Goal: Transaction & Acquisition: Download file/media

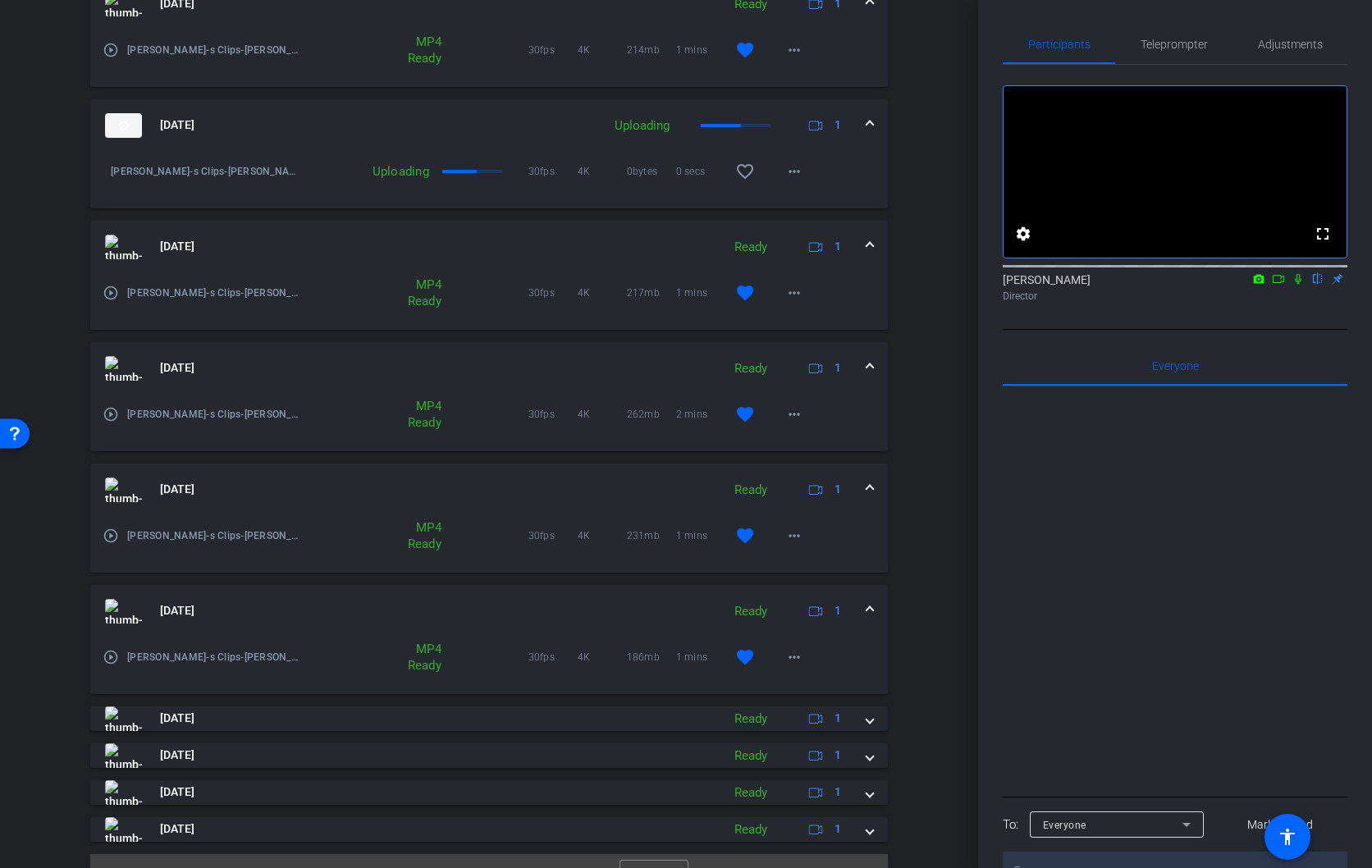
scroll to position [601, 0]
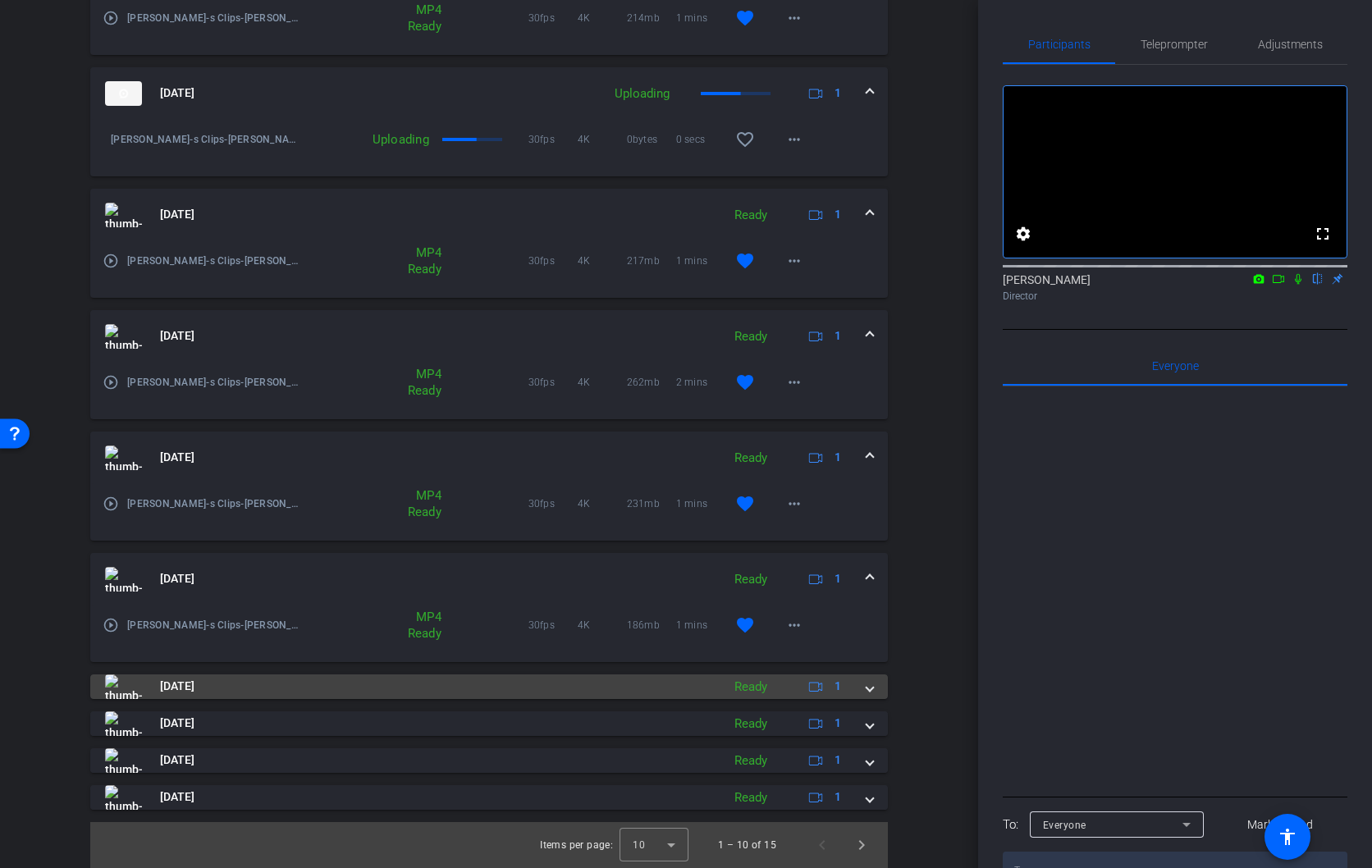
click at [868, 693] on span at bounding box center [870, 686] width 7 height 17
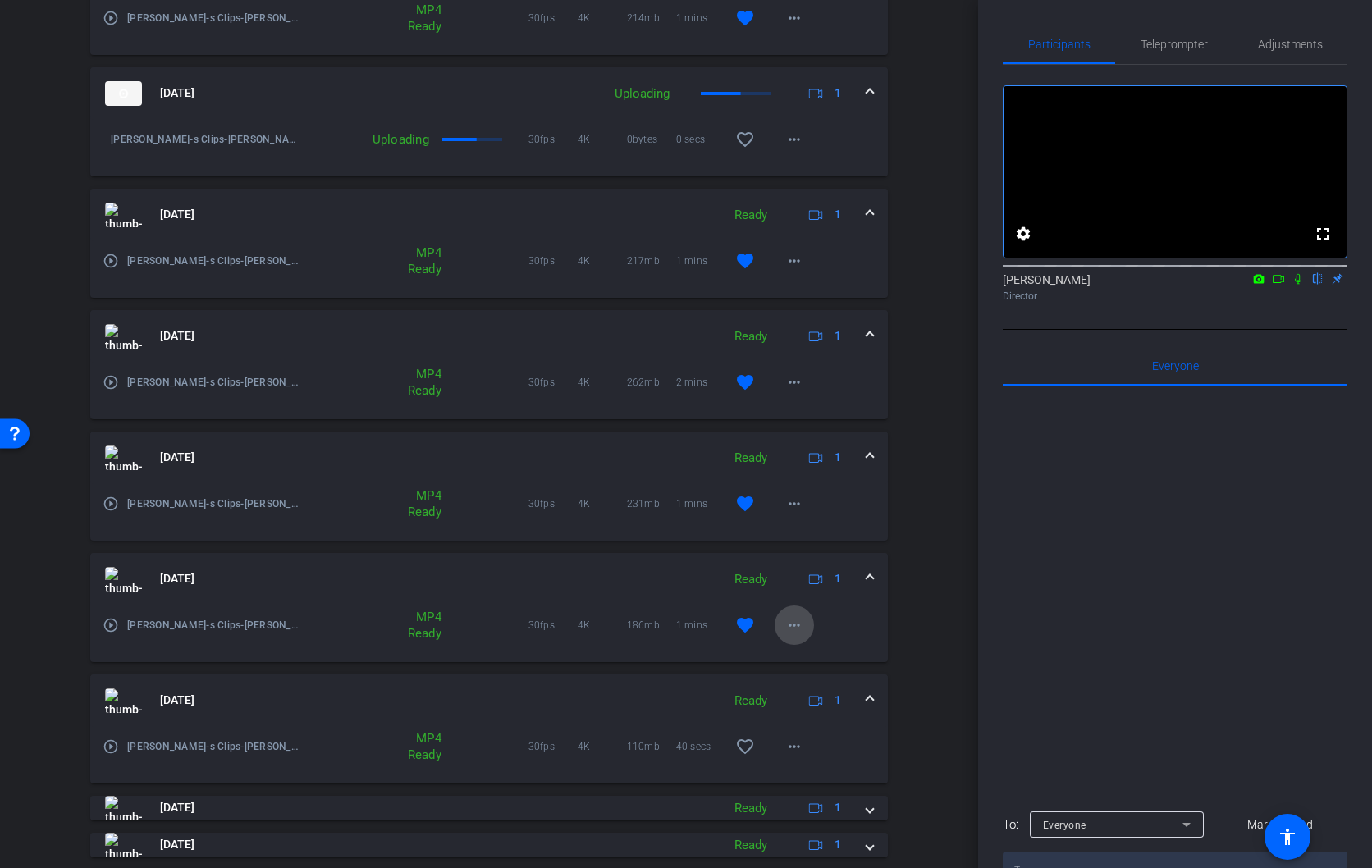
click at [792, 626] on mat-icon "more_horiz" at bounding box center [794, 625] width 20 height 20
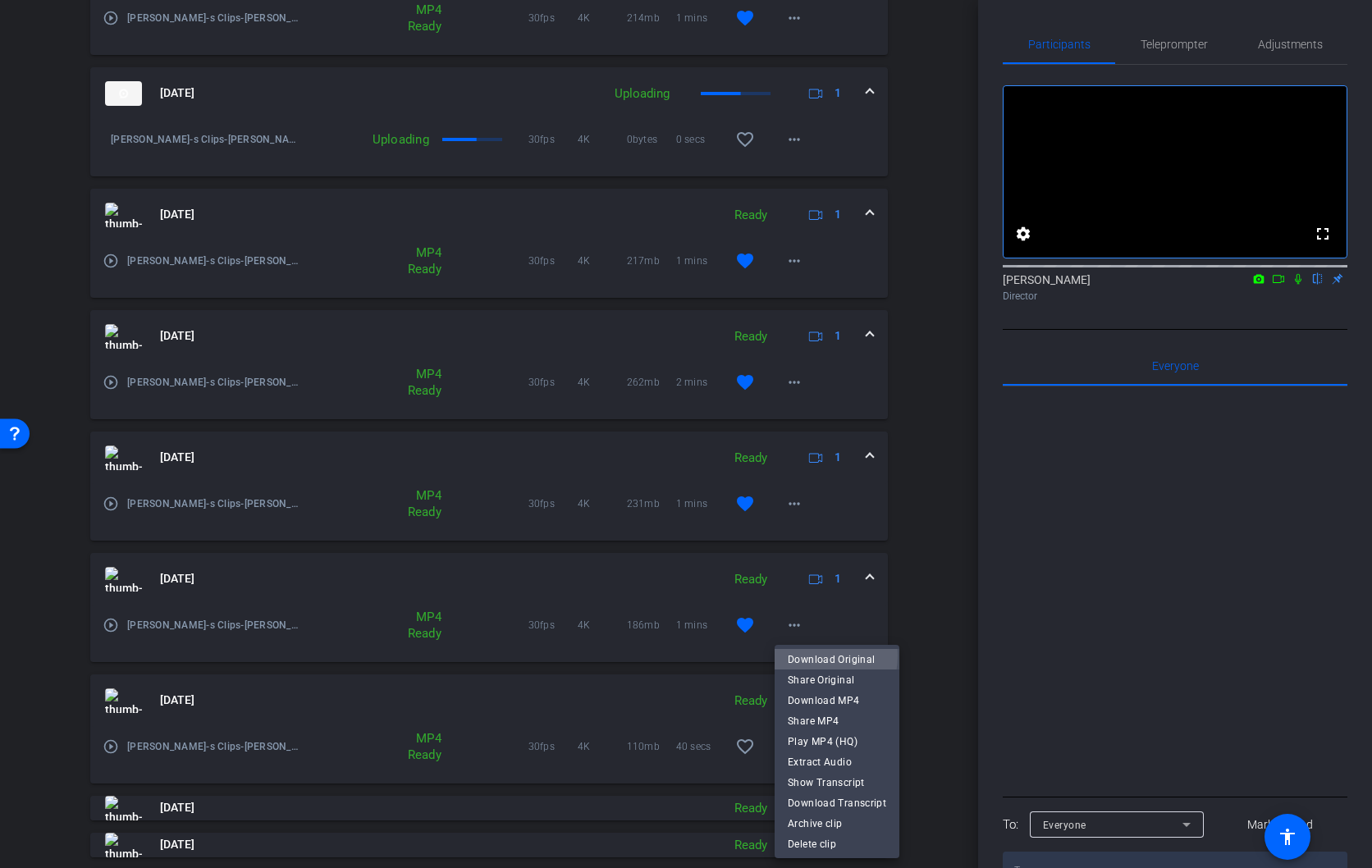
click at [804, 655] on span "Download Original" at bounding box center [837, 659] width 99 height 20
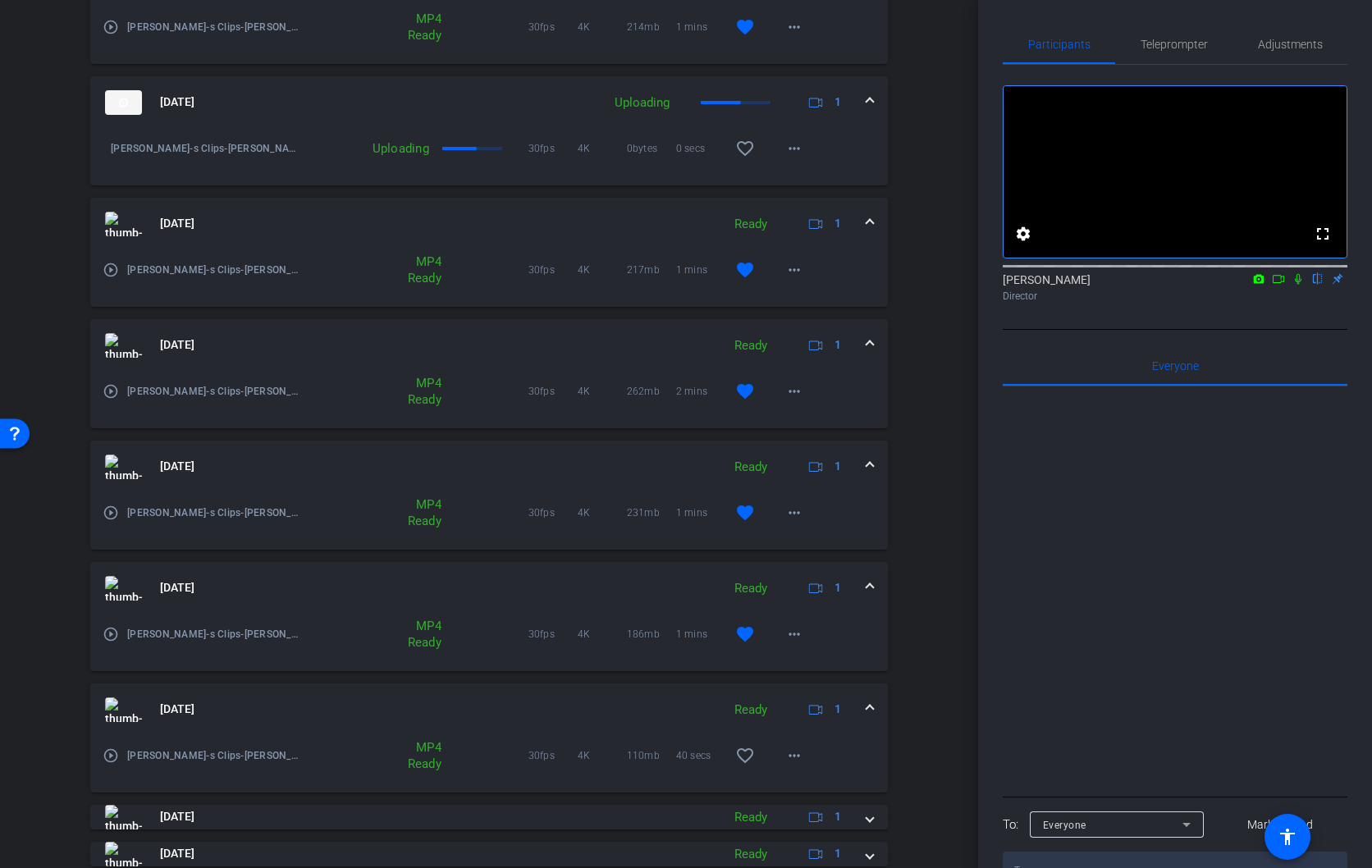
scroll to position [585, 0]
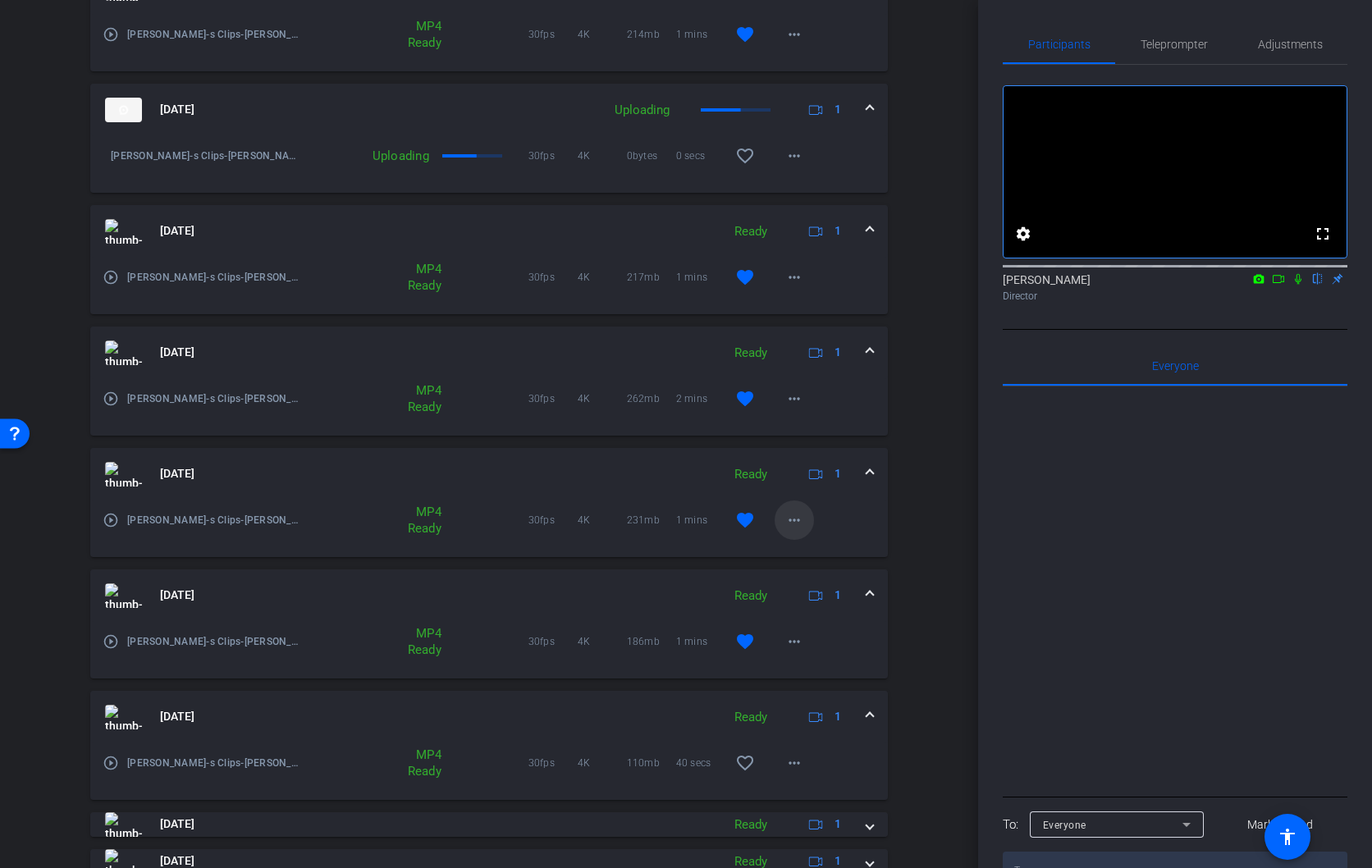
click at [796, 519] on mat-icon "more_horiz" at bounding box center [794, 519] width 20 height 20
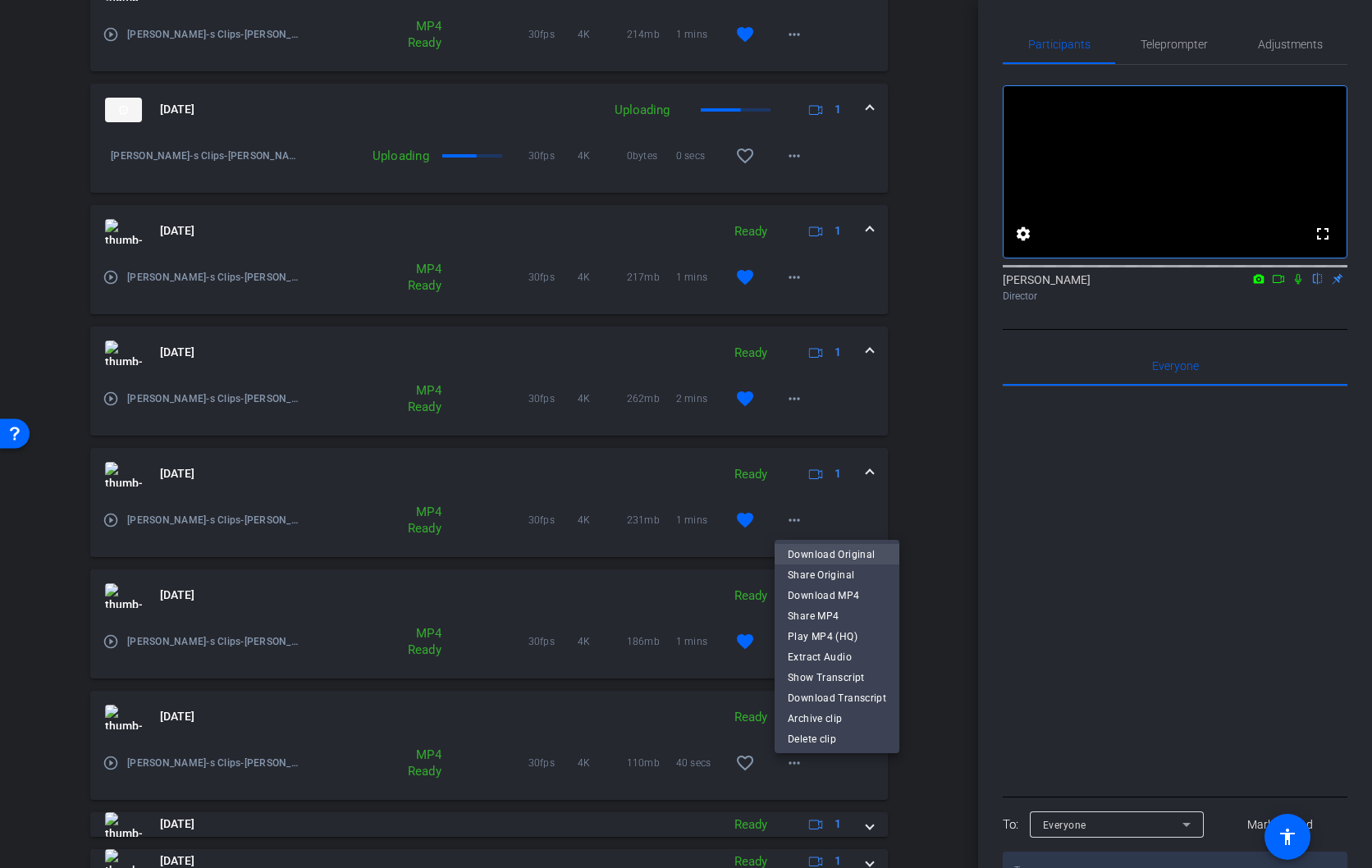
click at [805, 551] on span "Download Original" at bounding box center [837, 554] width 99 height 20
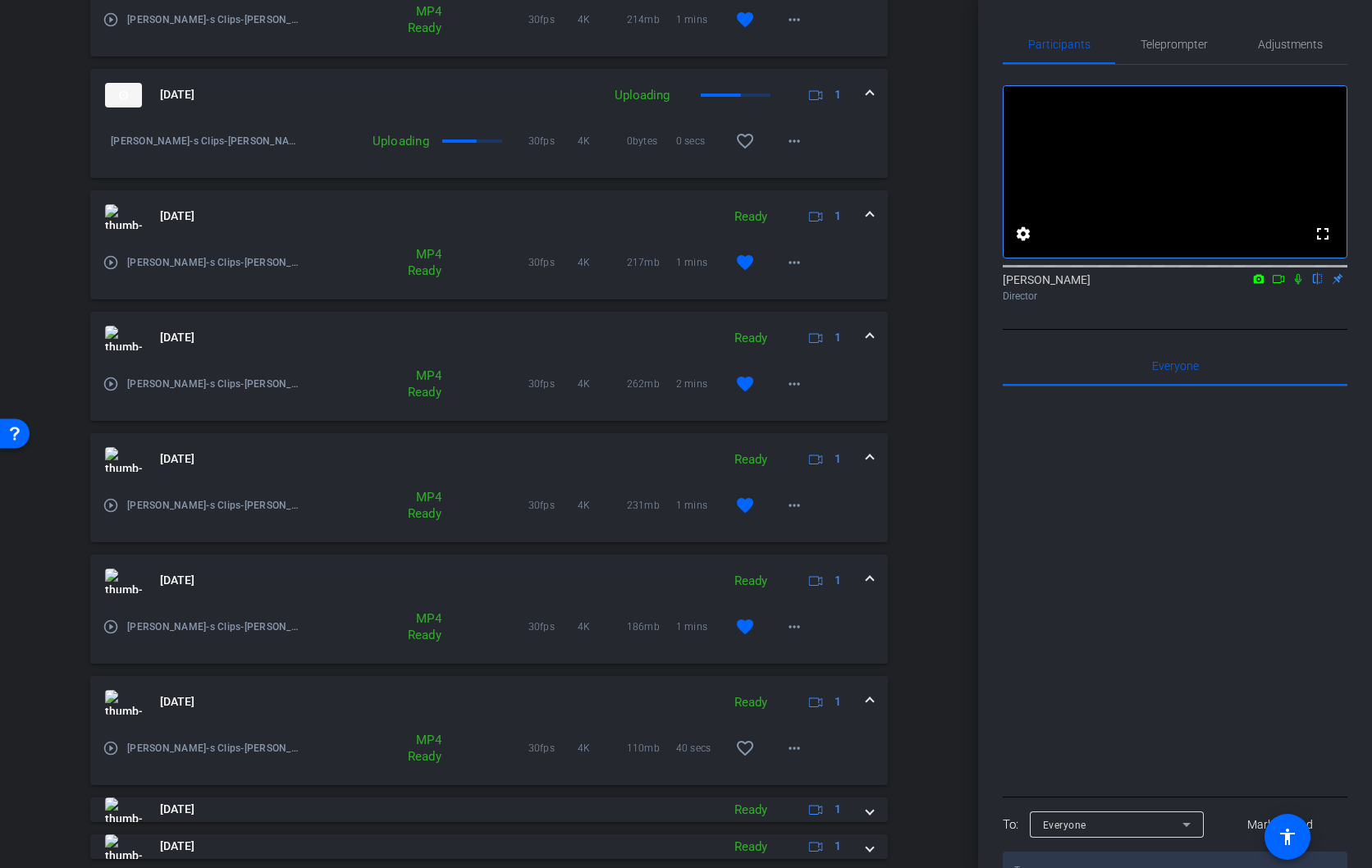
scroll to position [686, 0]
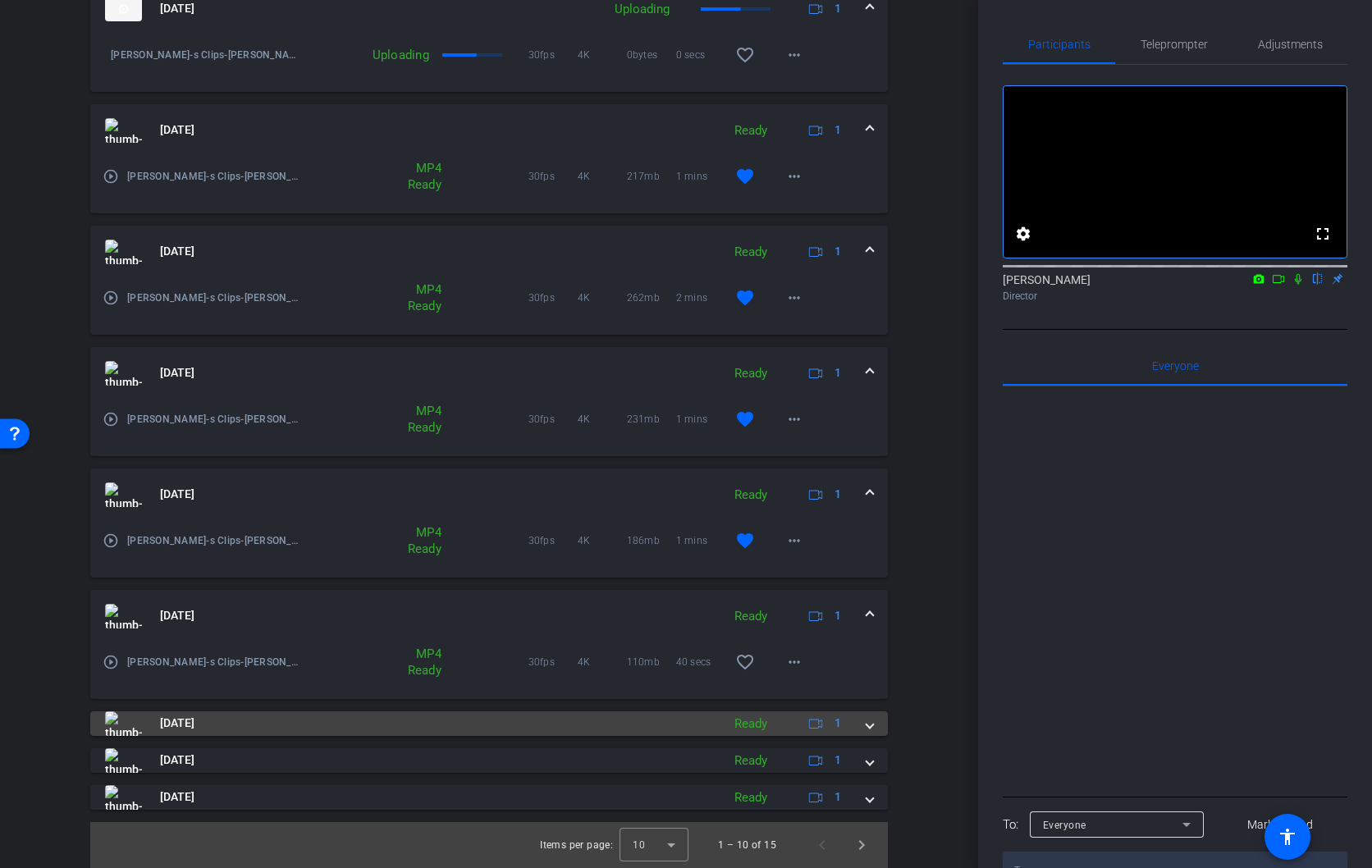
click at [872, 726] on span at bounding box center [870, 723] width 7 height 17
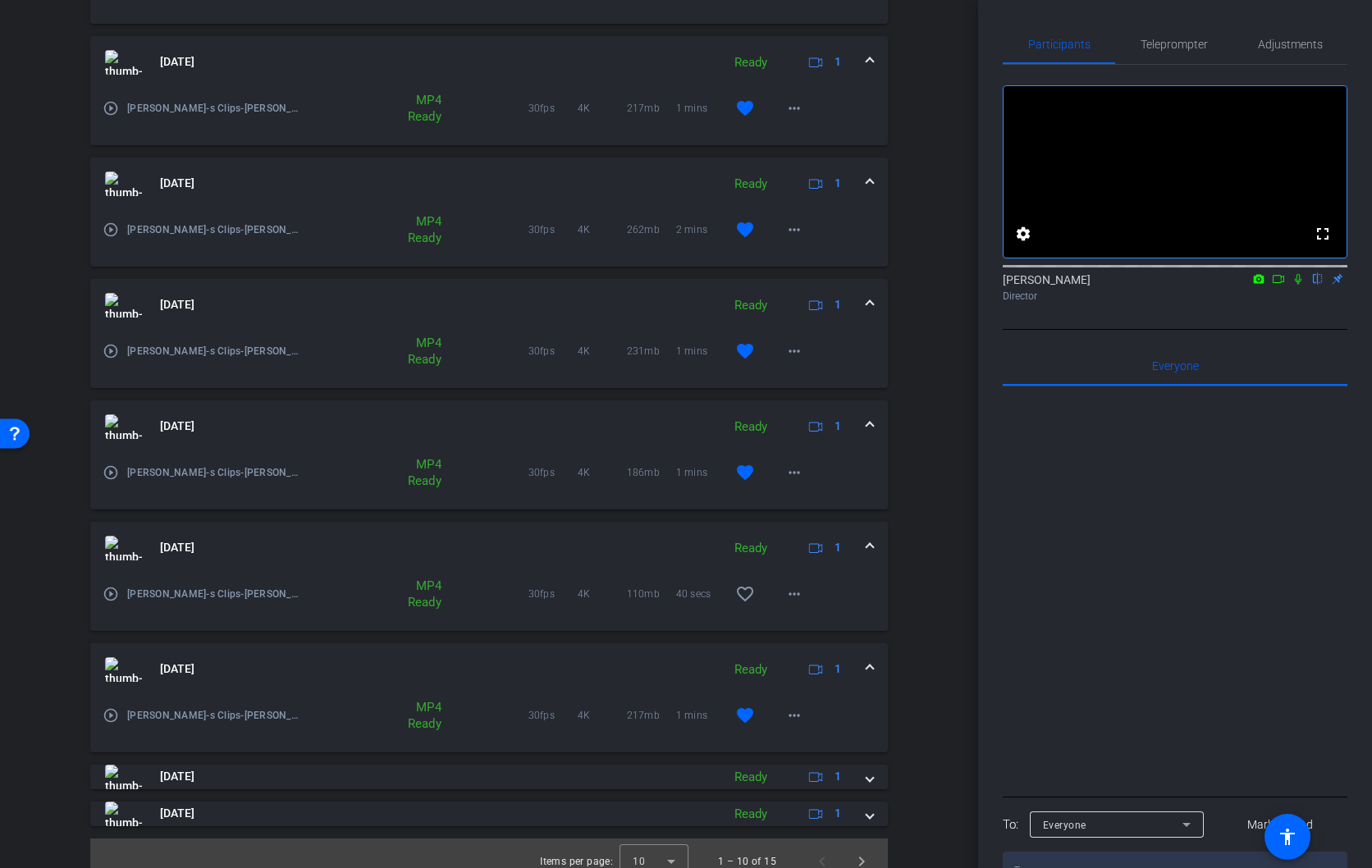
scroll to position [770, 0]
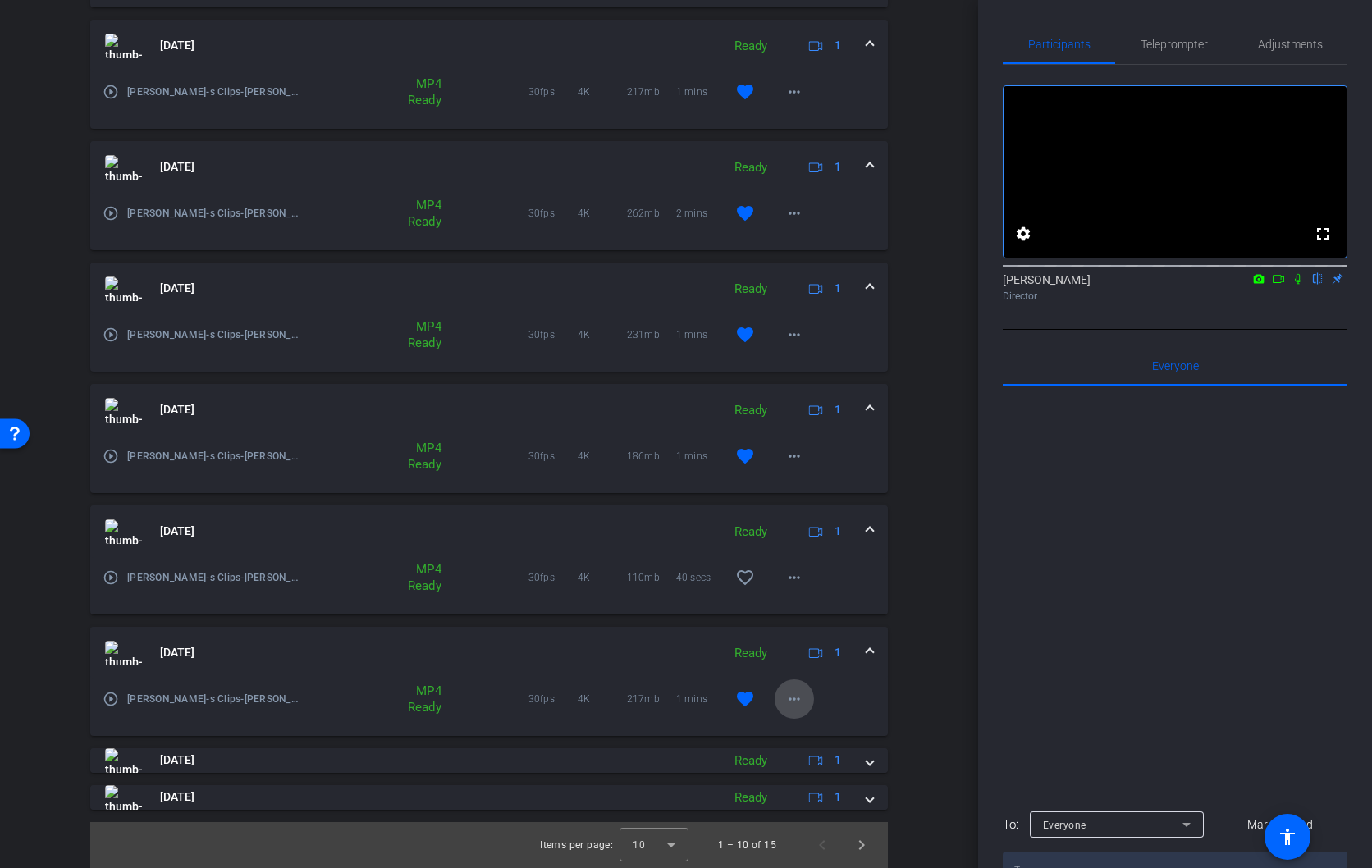
click at [794, 699] on mat-icon "more_horiz" at bounding box center [794, 699] width 20 height 20
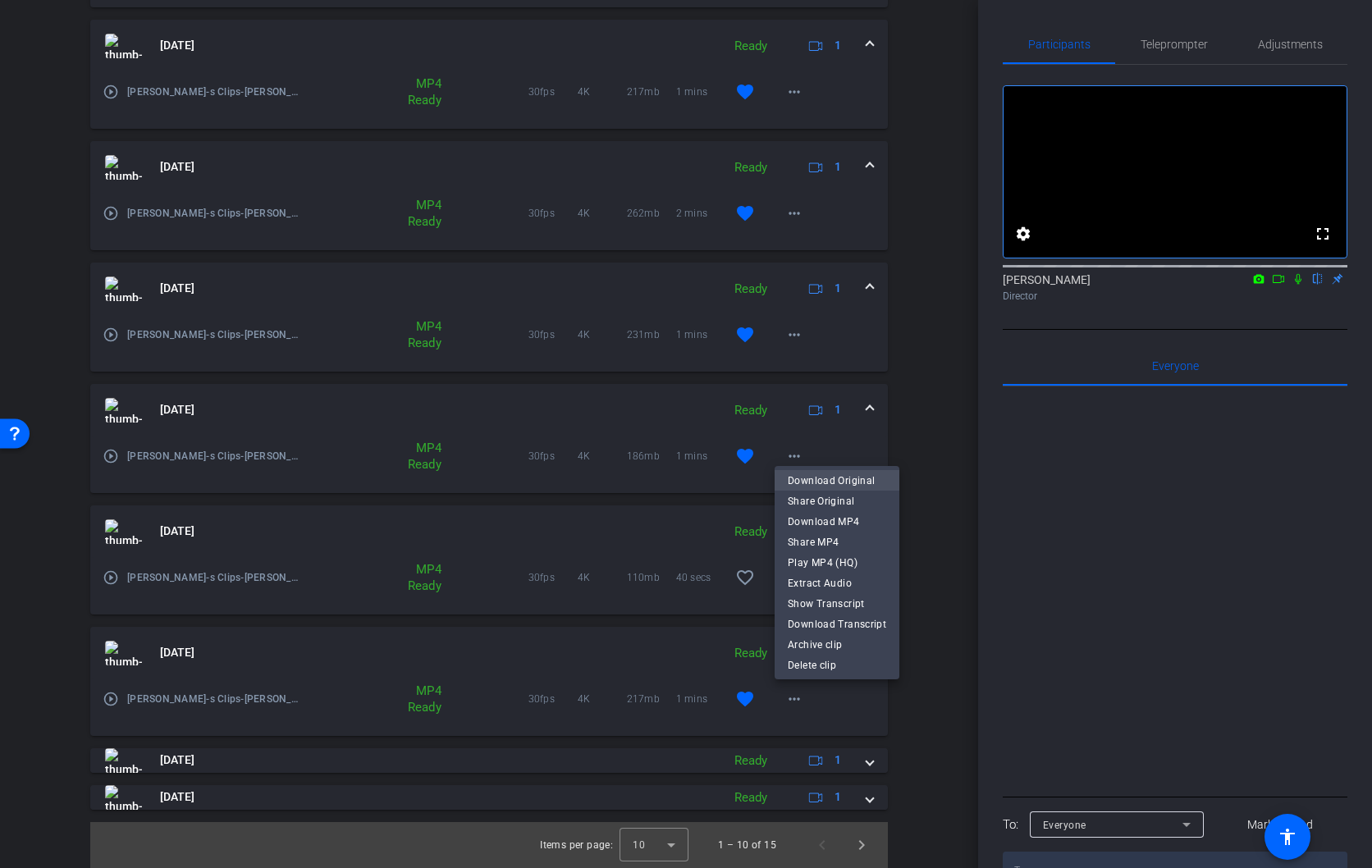
click at [827, 479] on span "Download Original" at bounding box center [837, 480] width 99 height 20
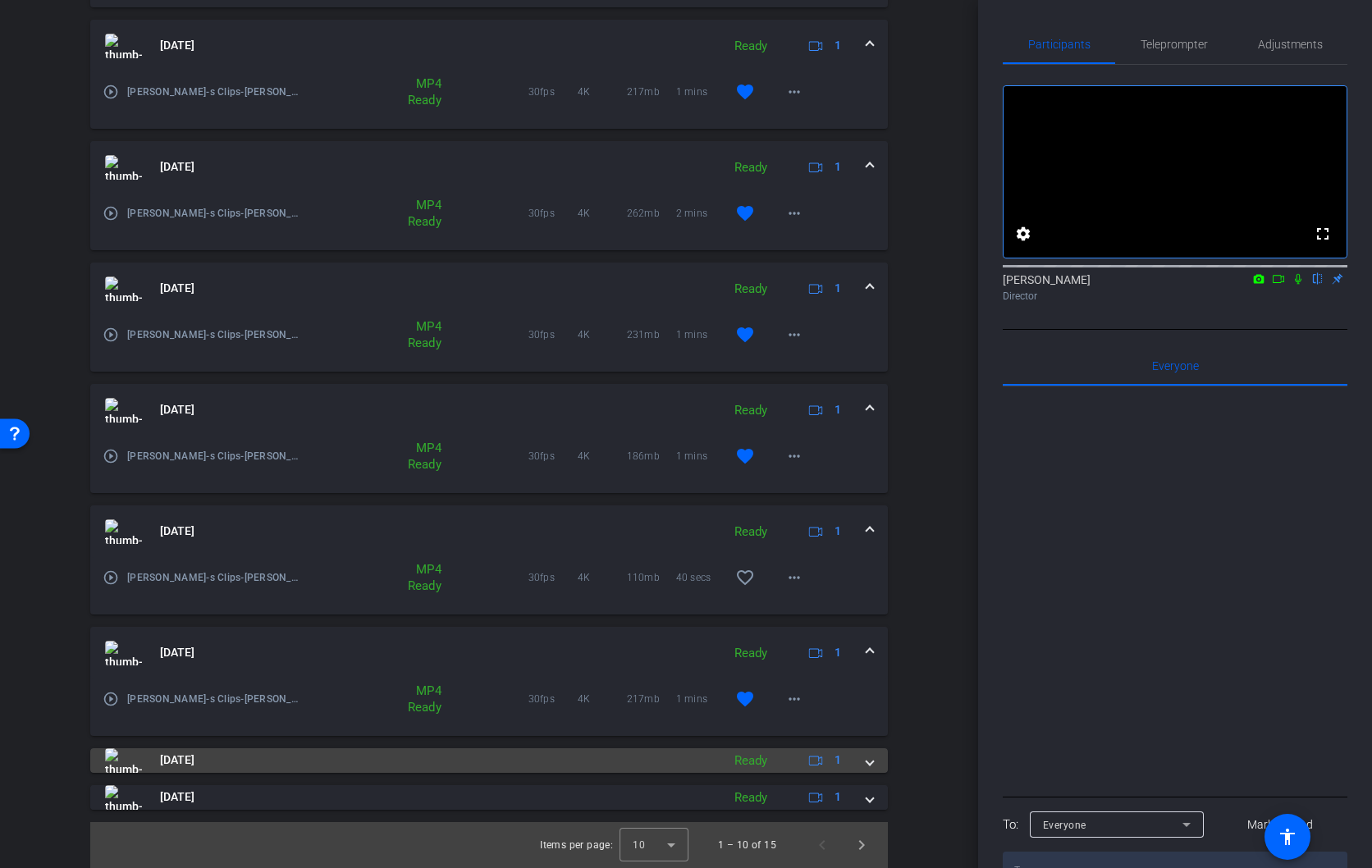
click at [872, 763] on span at bounding box center [870, 760] width 7 height 17
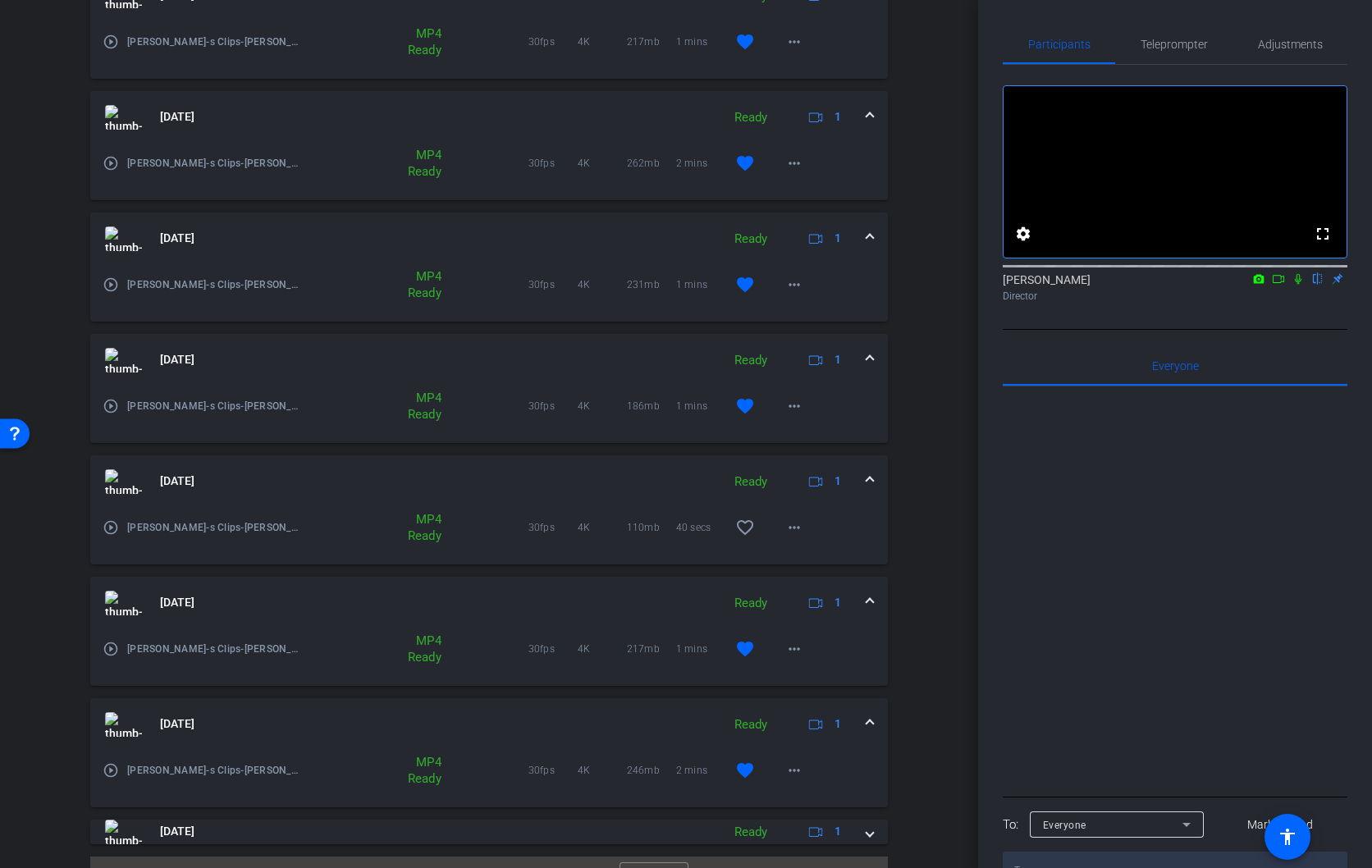
scroll to position [844, 0]
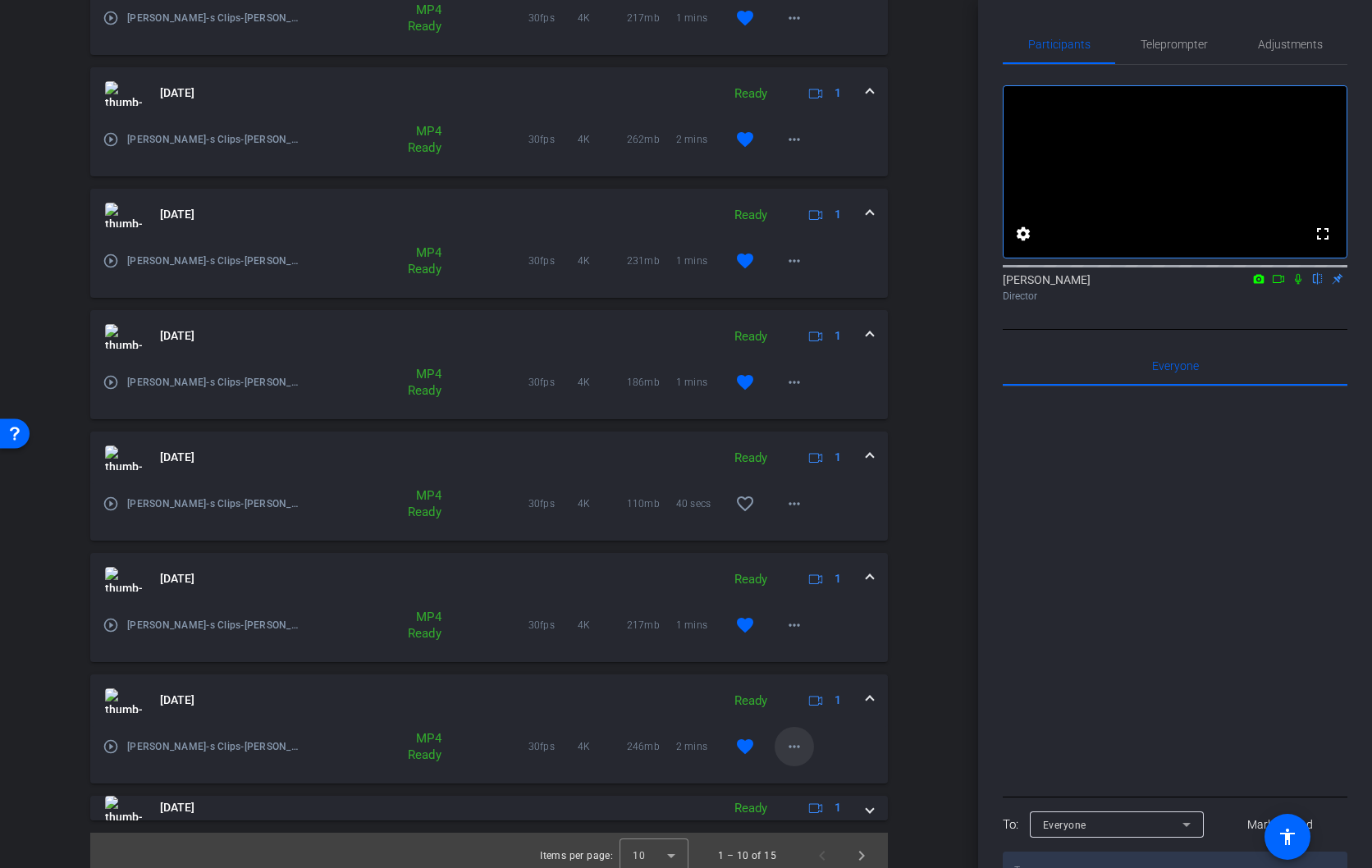
click at [791, 746] on mat-icon "more_horiz" at bounding box center [794, 746] width 20 height 20
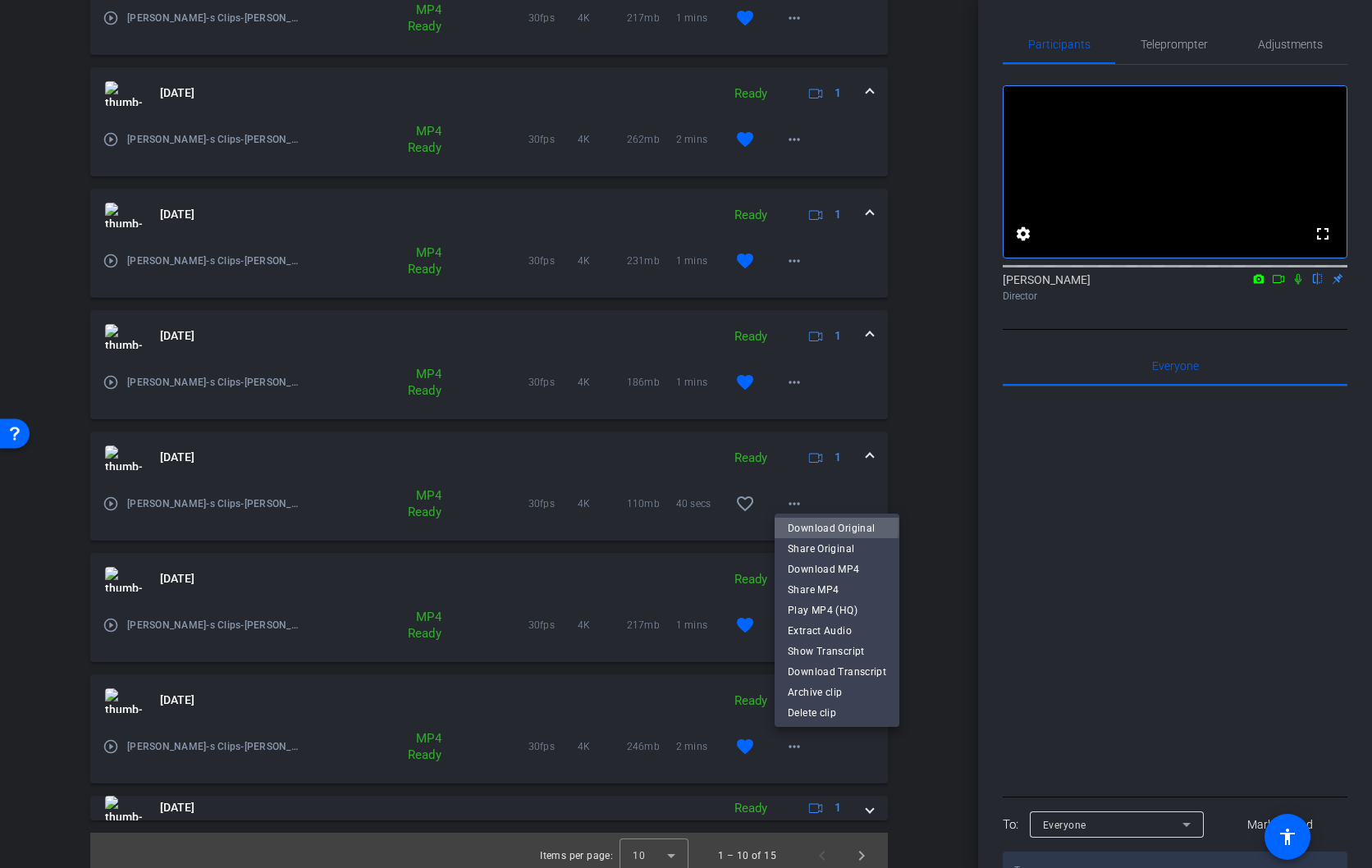
click at [822, 525] on span "Download Original" at bounding box center [837, 528] width 99 height 20
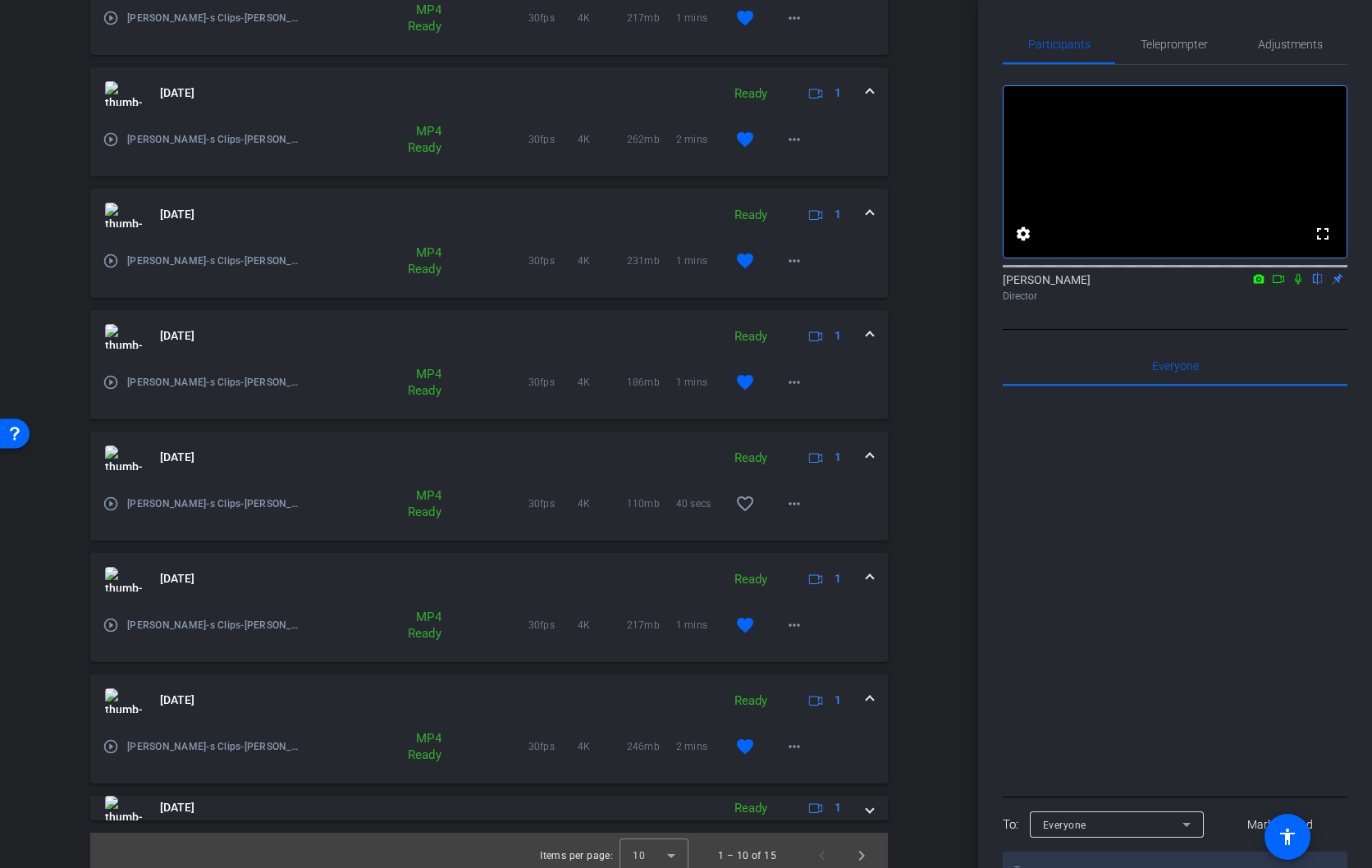
scroll to position [855, 0]
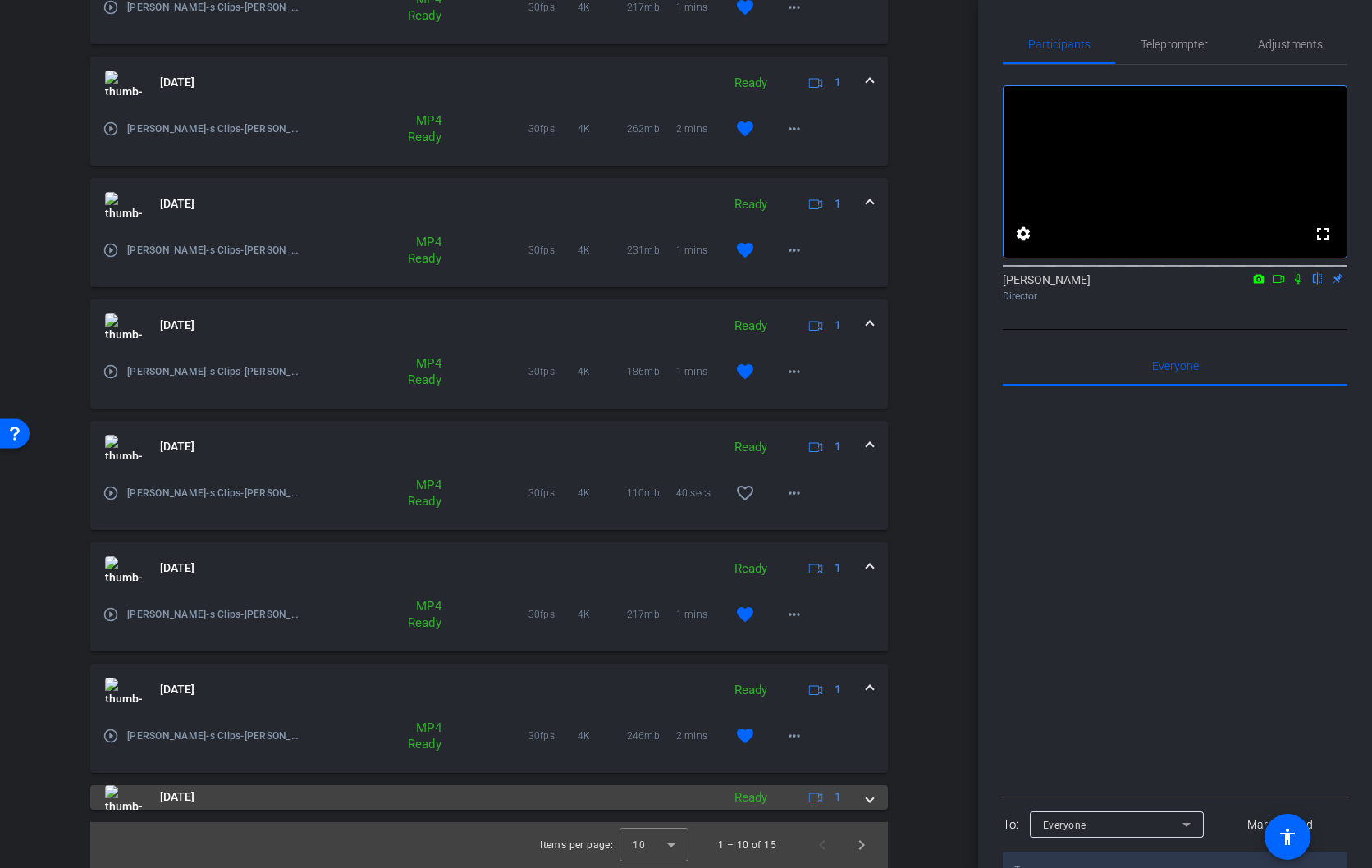
click at [873, 802] on span at bounding box center [870, 797] width 7 height 17
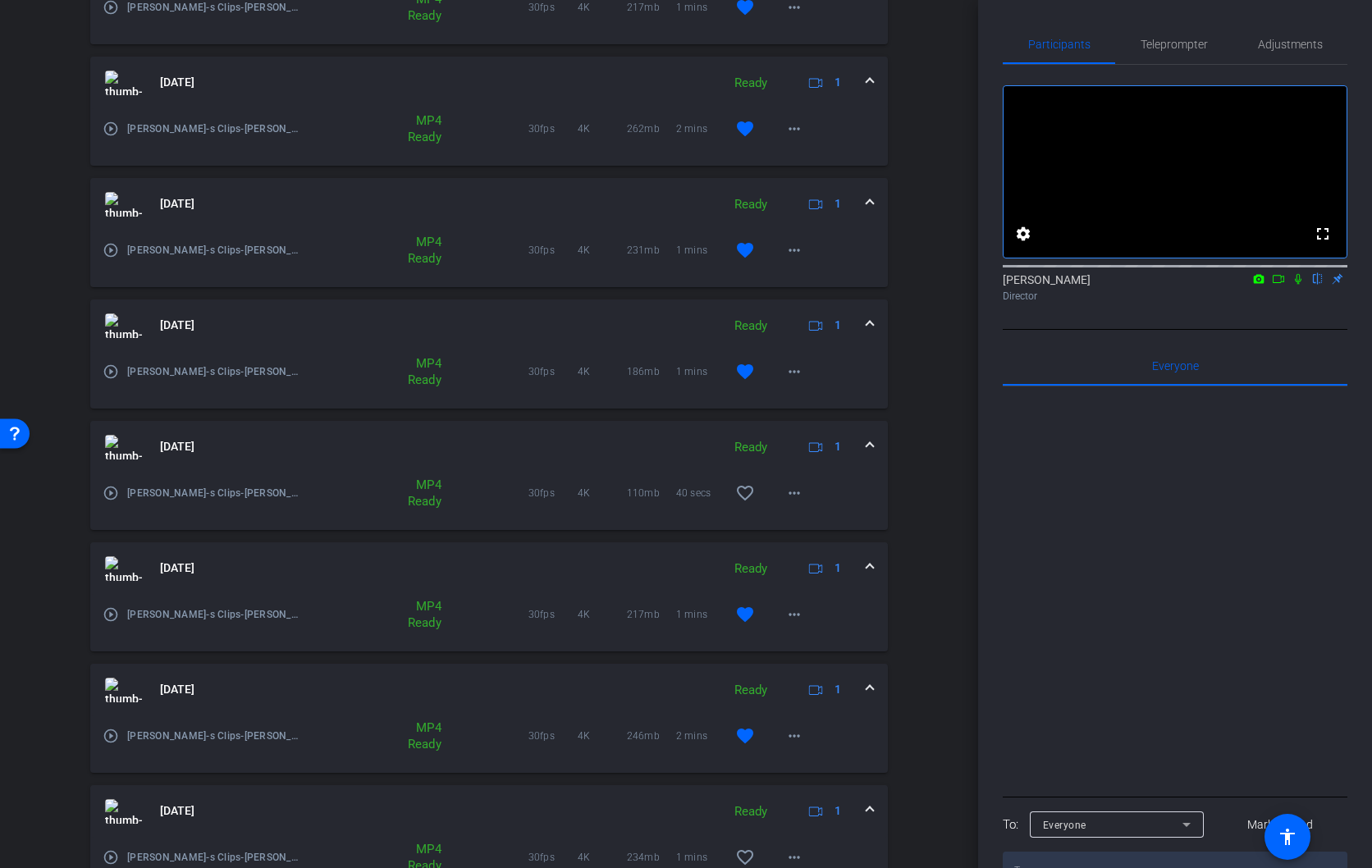
scroll to position [939, 0]
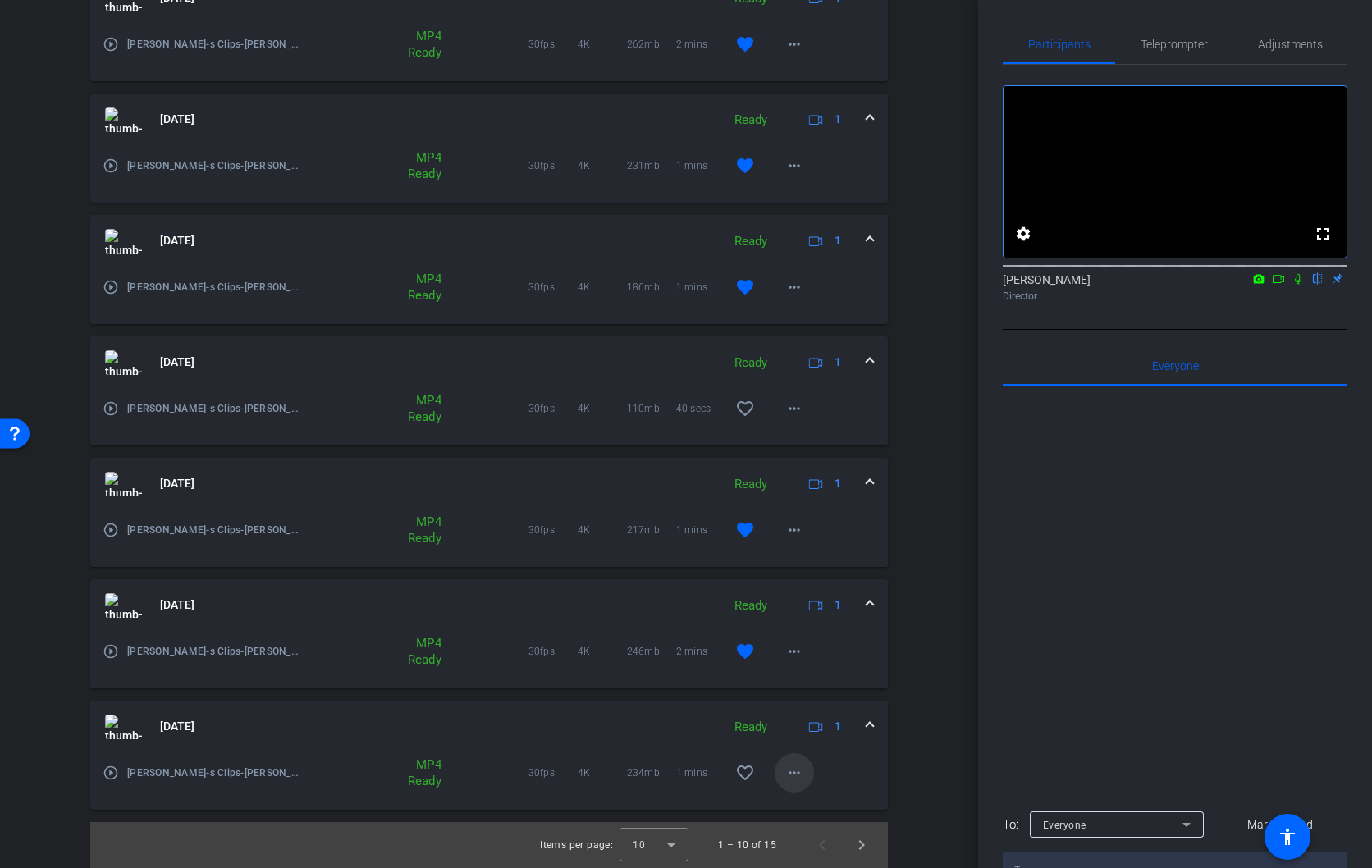
click at [795, 774] on mat-icon "more_horiz" at bounding box center [794, 772] width 20 height 20
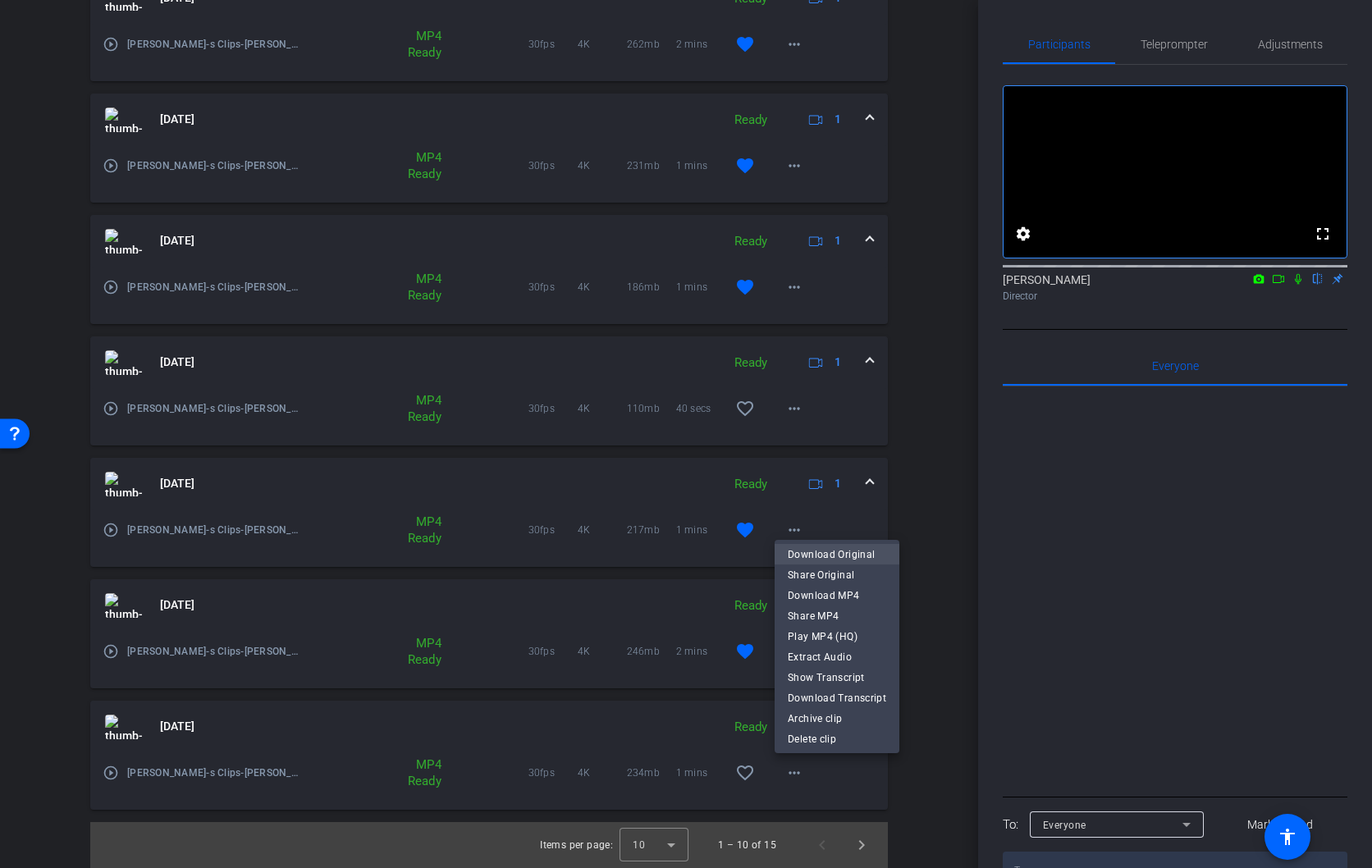
click at [819, 555] on span "Download Original" at bounding box center [837, 554] width 99 height 20
